Goal: Navigation & Orientation: Find specific page/section

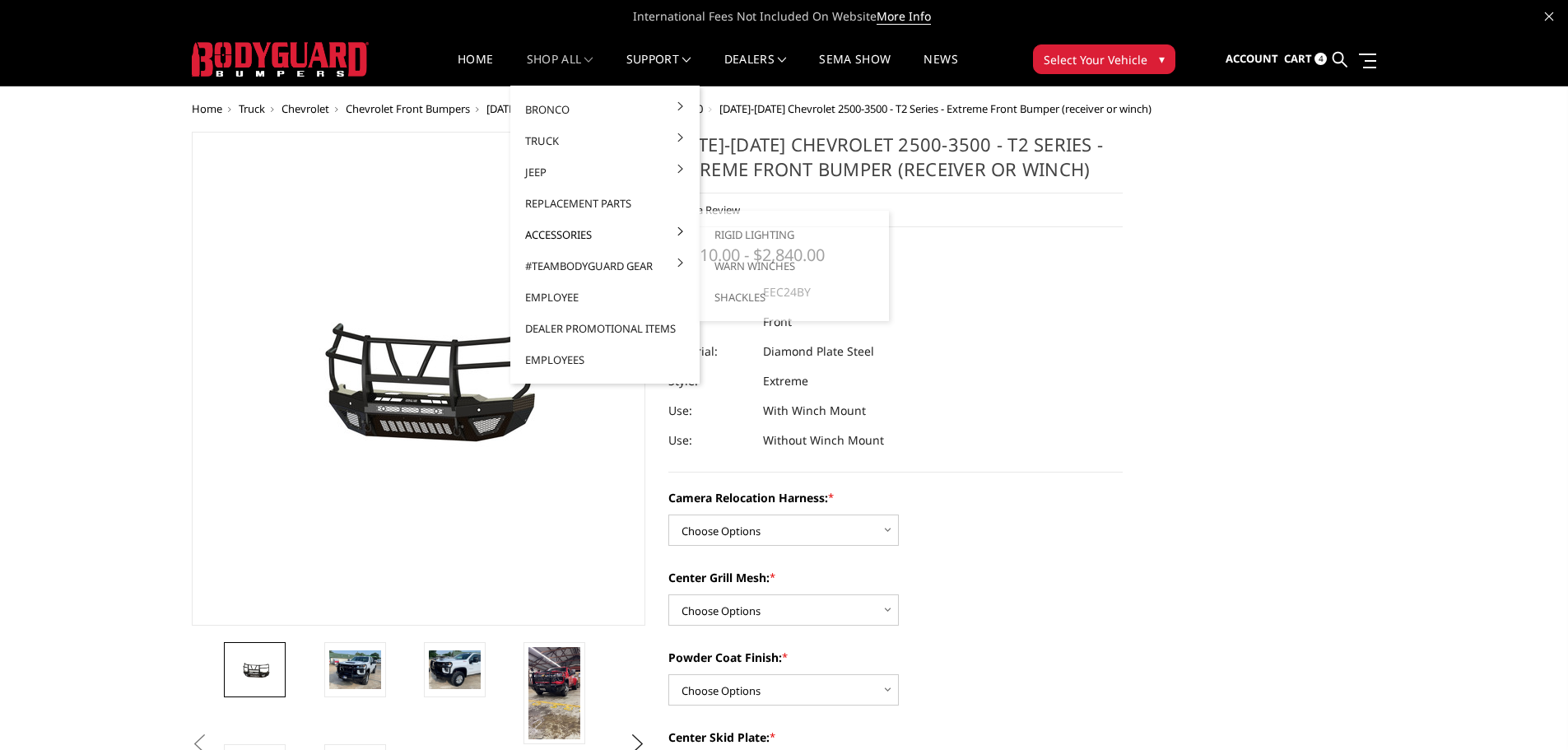
click at [560, 240] on link "Accessories" at bounding box center [605, 234] width 176 height 31
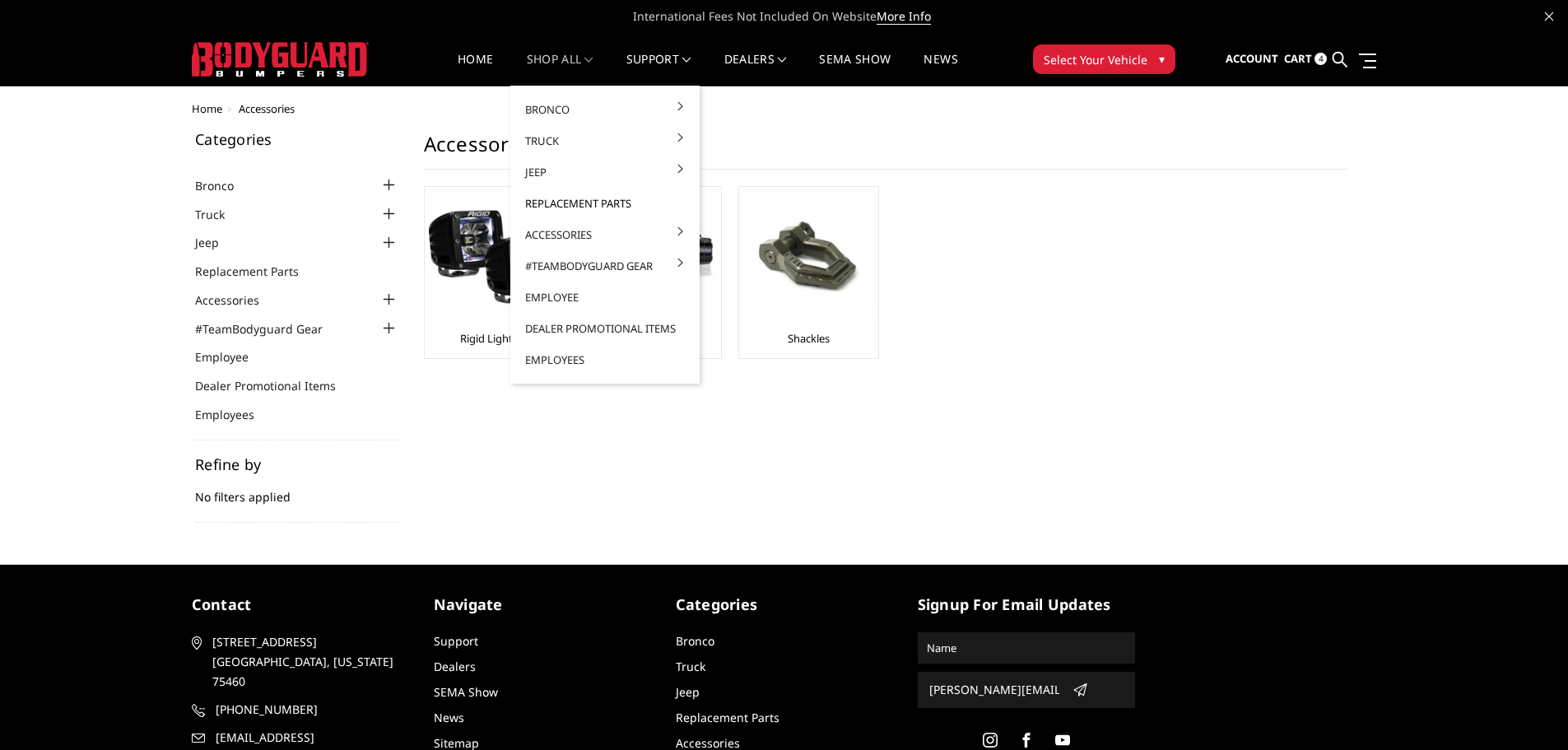
click at [558, 199] on link "Replacement Parts" at bounding box center [605, 203] width 176 height 31
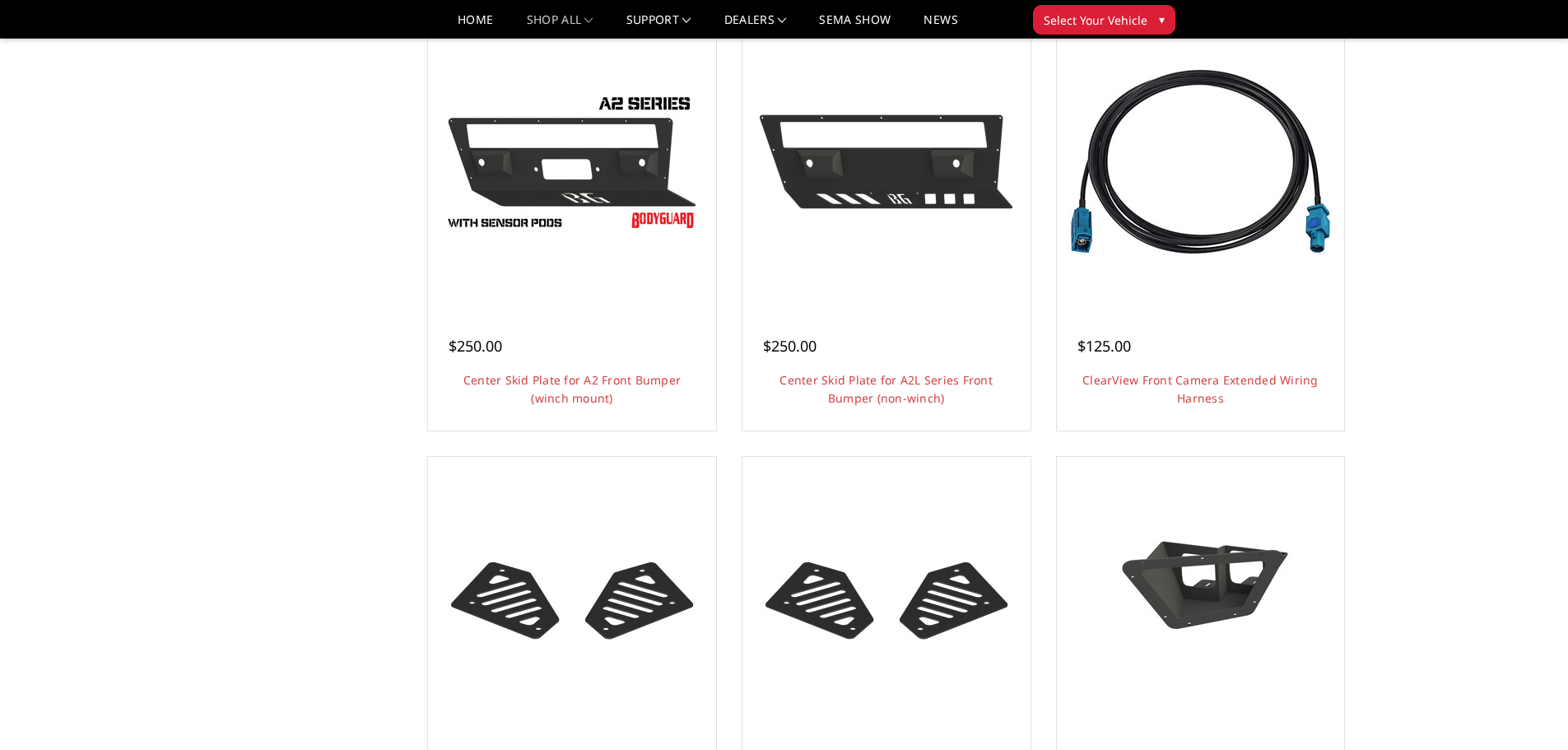
scroll to position [576, 0]
